Goal: Ask a question

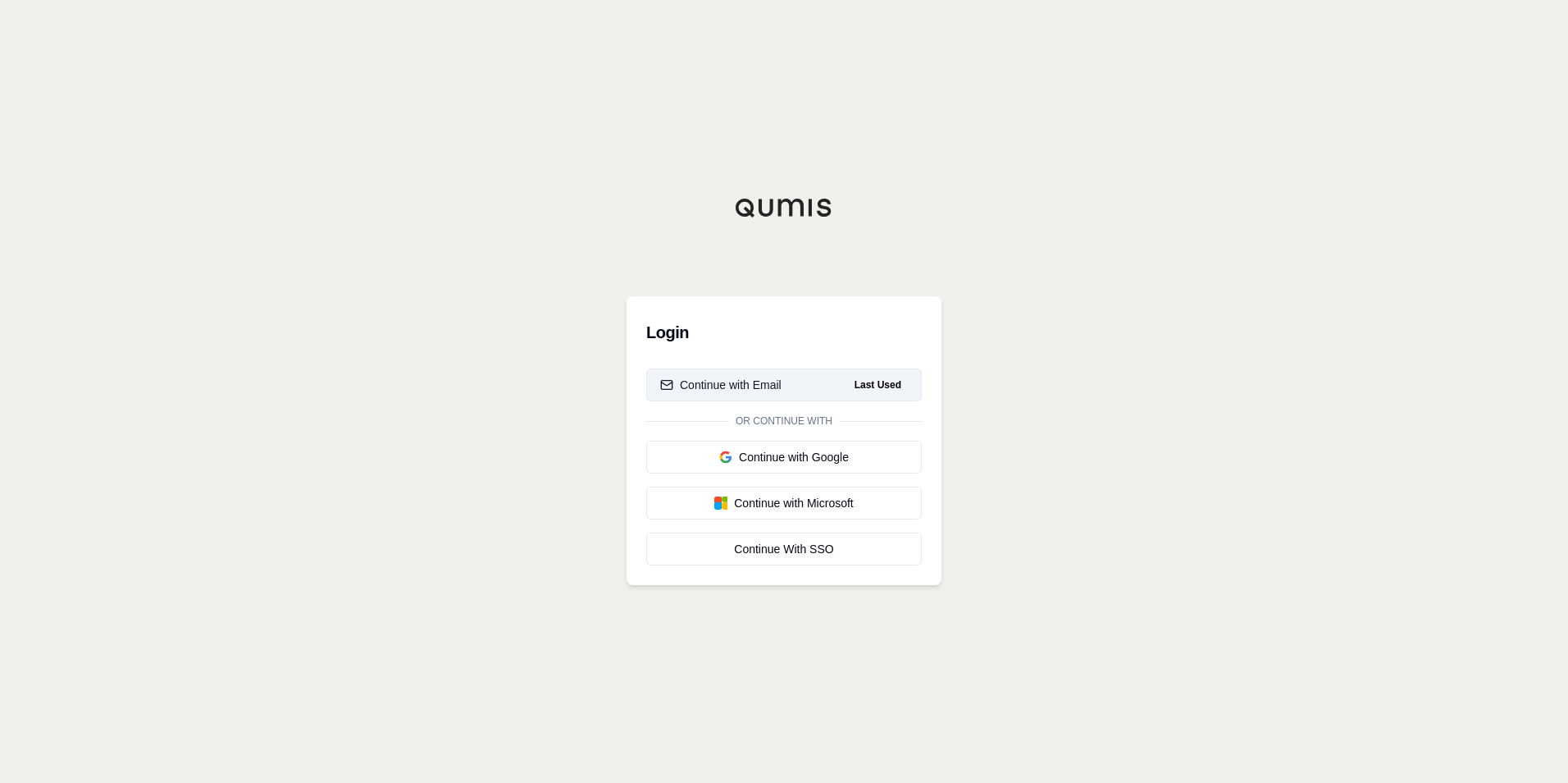
click at [797, 380] on button "Continue with Email Last Used" at bounding box center [784, 384] width 275 height 33
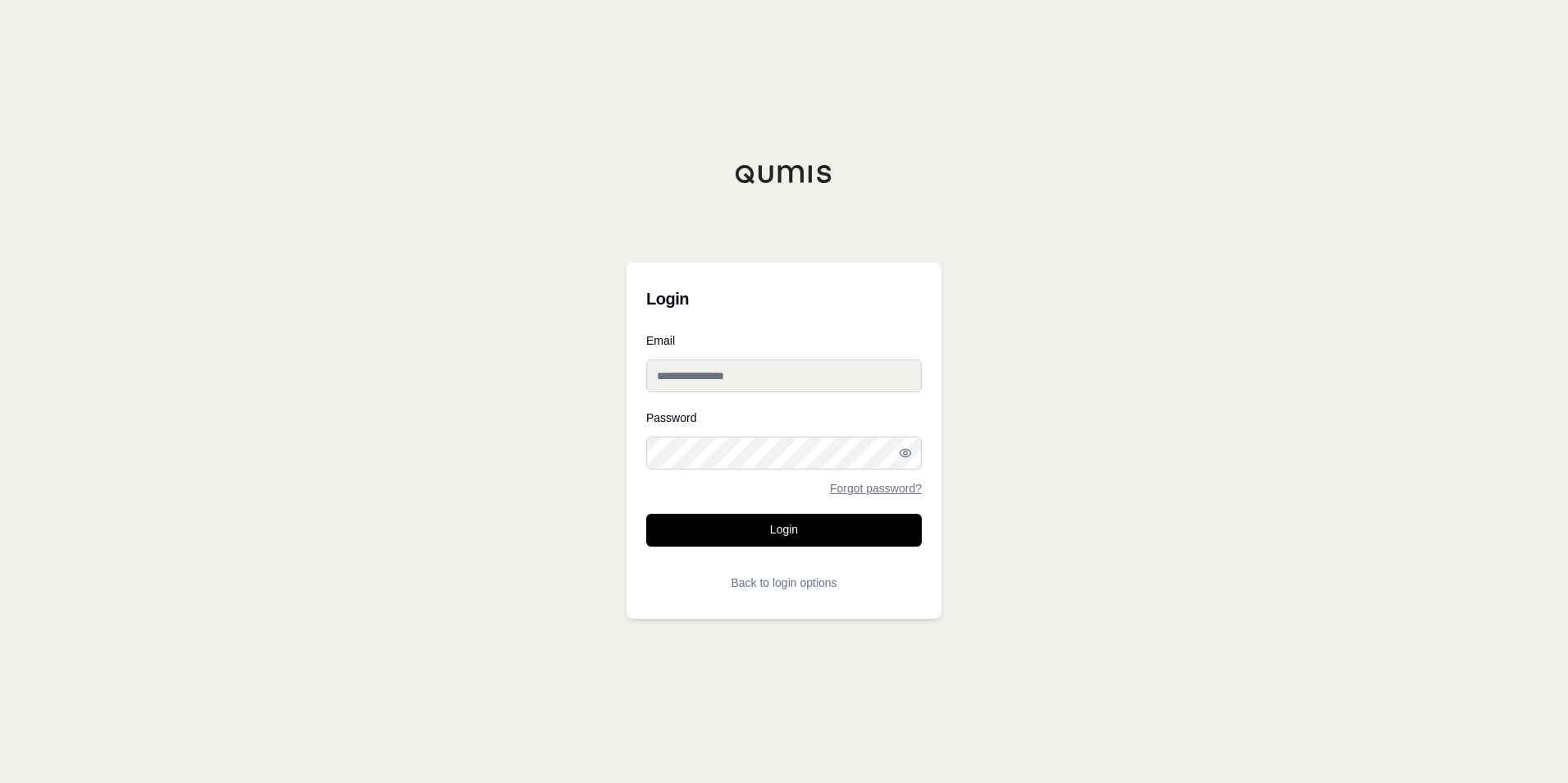
click at [805, 385] on input "Email" at bounding box center [784, 376] width 275 height 33
type input "**********"
click at [784, 519] on button "Login" at bounding box center [784, 529] width 275 height 33
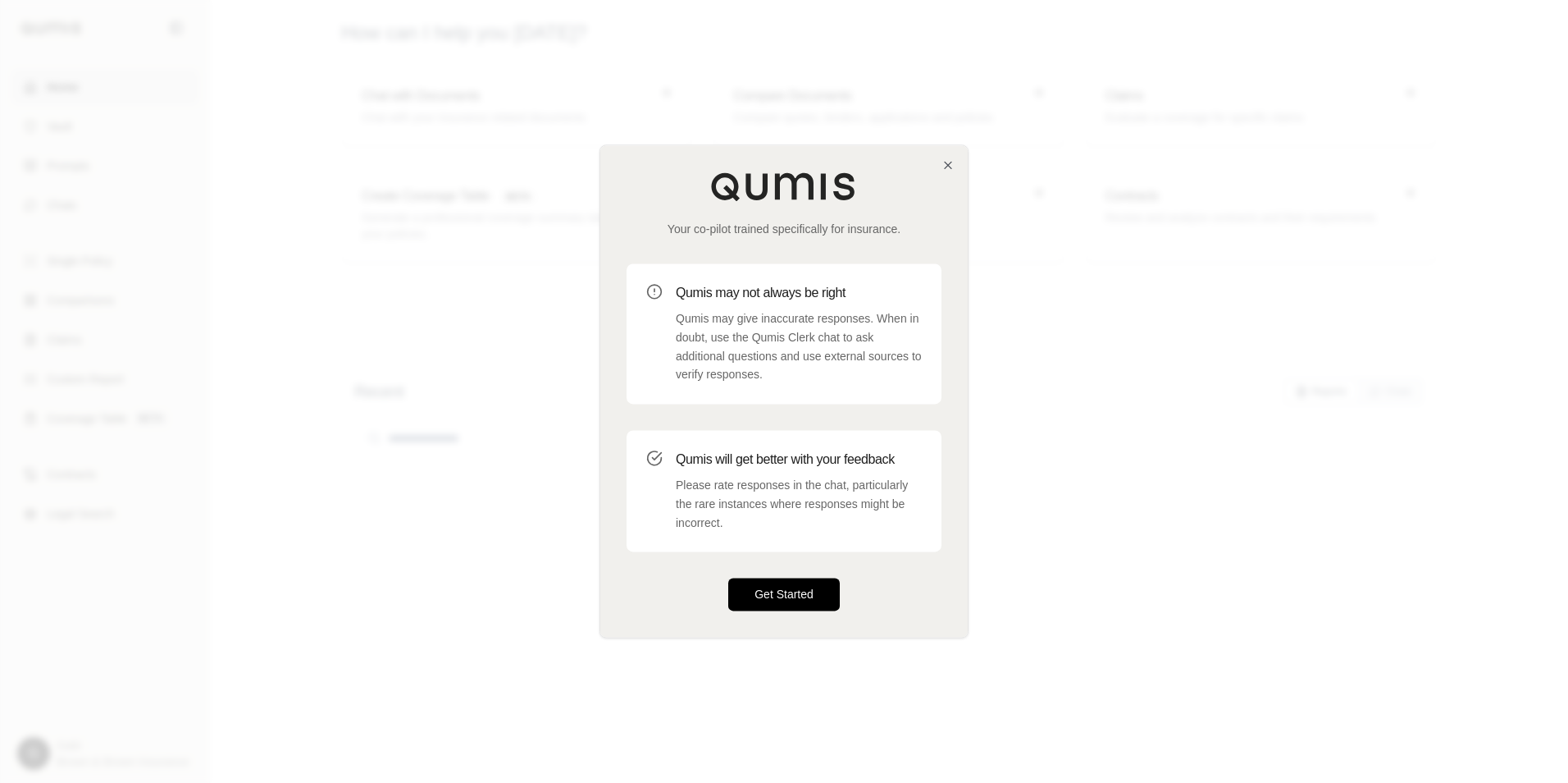
drag, startPoint x: 769, startPoint y: 599, endPoint x: 776, endPoint y: 587, distance: 13.9
click at [775, 589] on button "Get Started" at bounding box center [784, 594] width 111 height 33
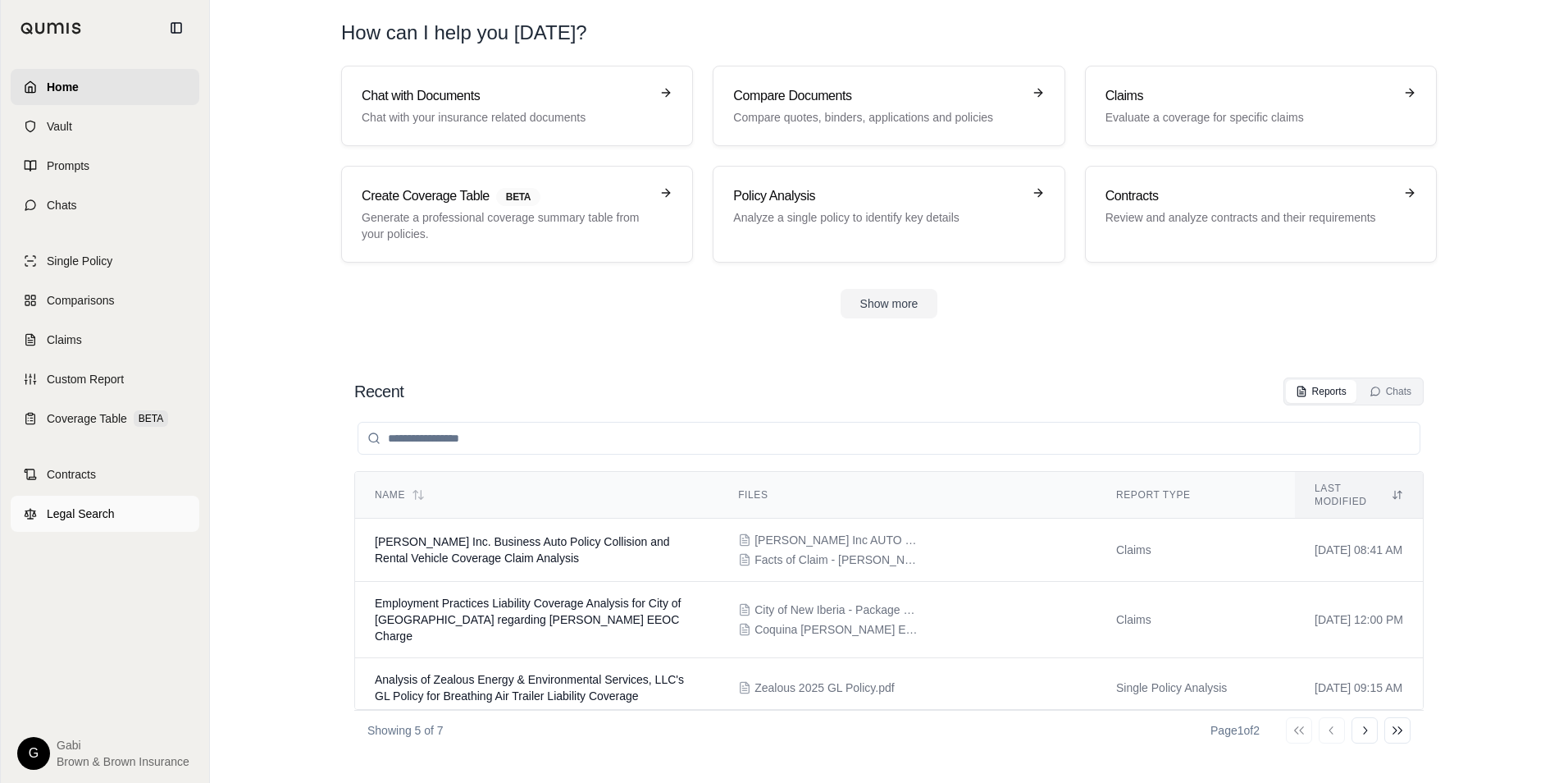
click at [119, 512] on link "Legal Search" at bounding box center [104, 513] width 188 height 37
click at [57, 207] on span "Chats" at bounding box center [62, 205] width 30 height 17
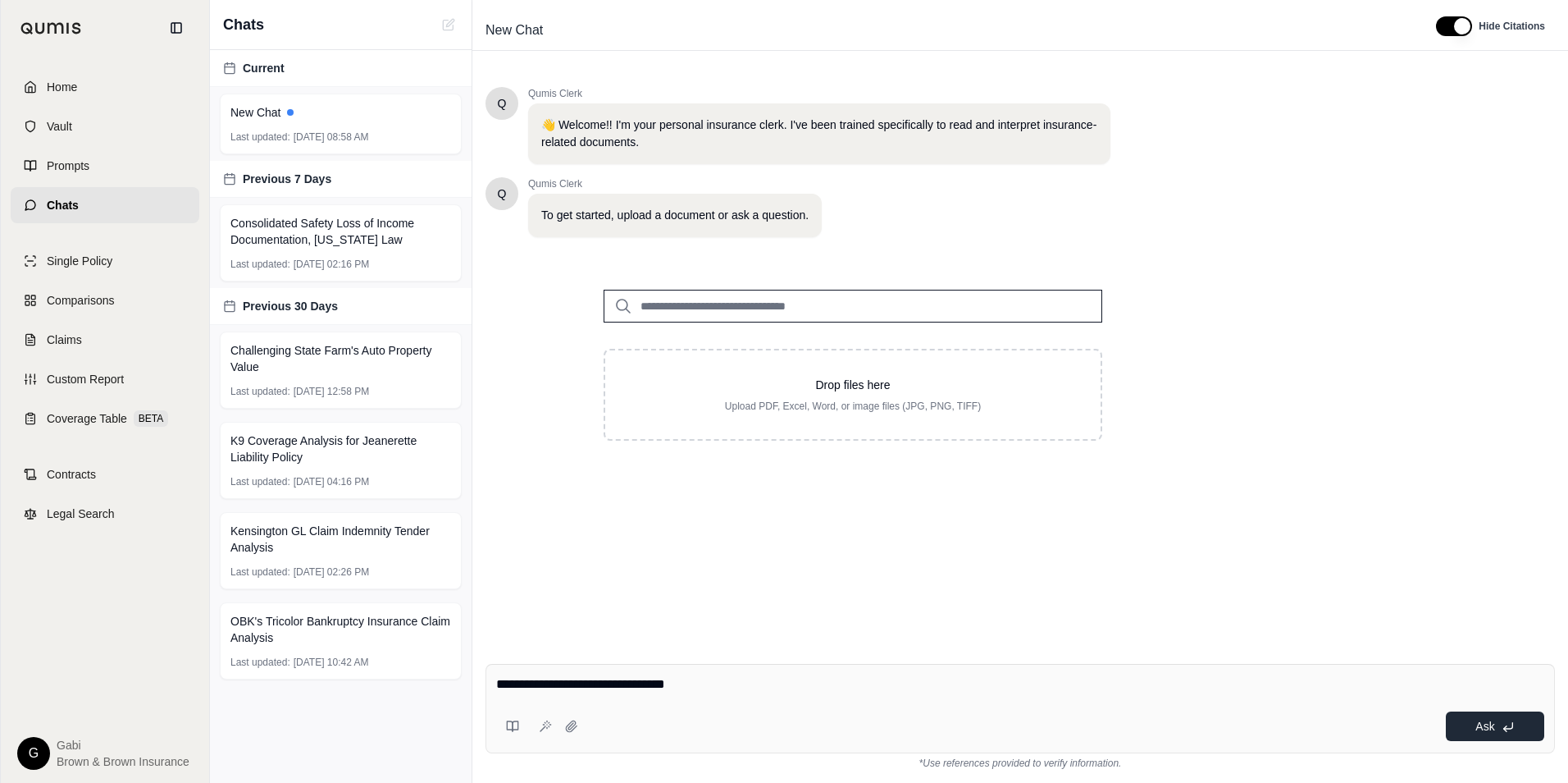
type textarea "**********"
click at [1484, 723] on span "Ask" at bounding box center [1485, 726] width 19 height 13
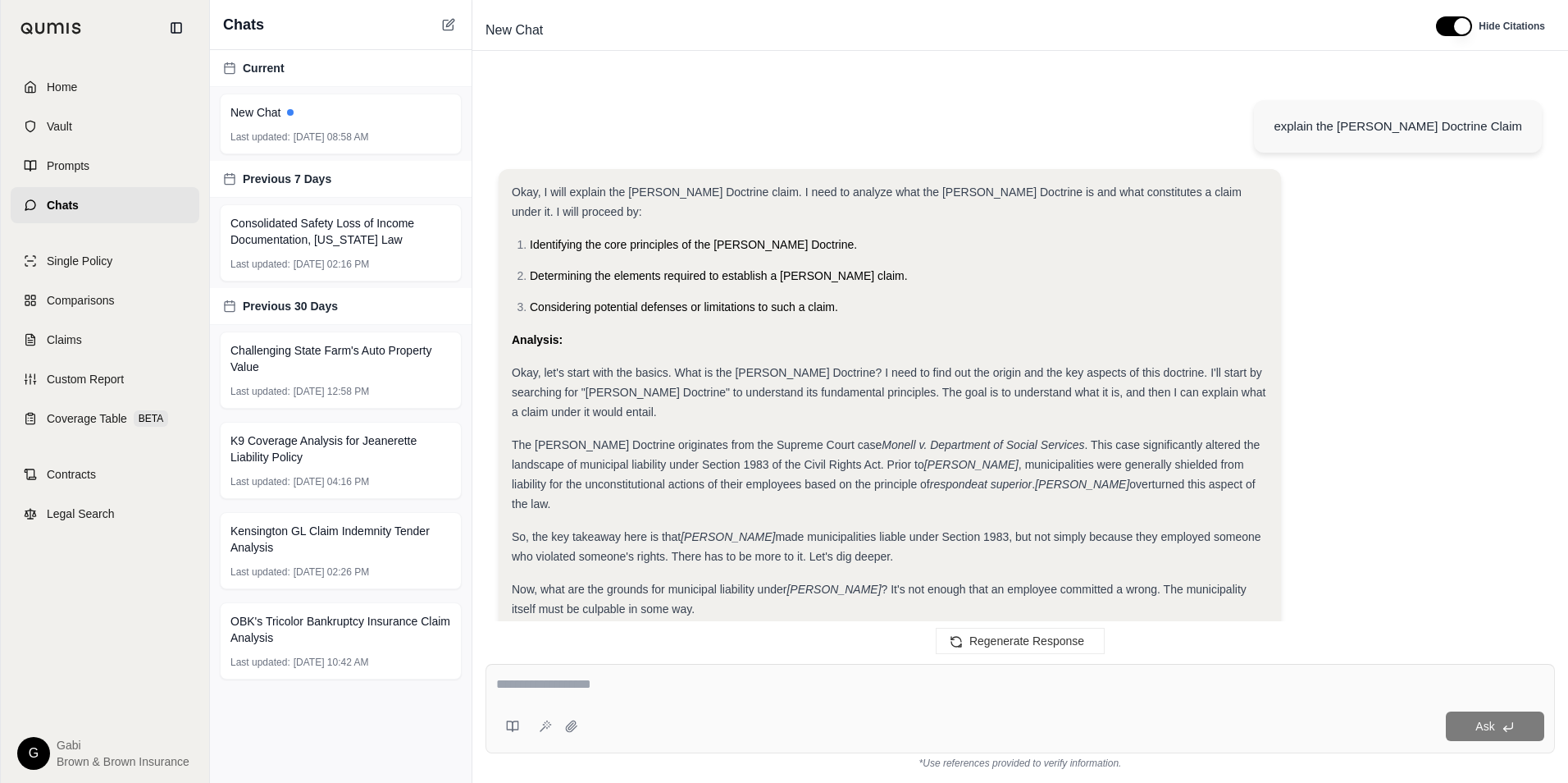
scroll to position [1476, 0]
